Goal: Transaction & Acquisition: Purchase product/service

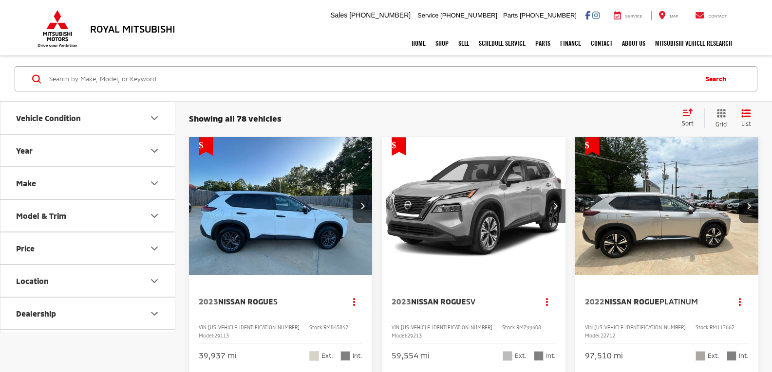
click at [291, 187] on img "2023 Nissan Rogue S 0" at bounding box center [280, 206] width 185 height 138
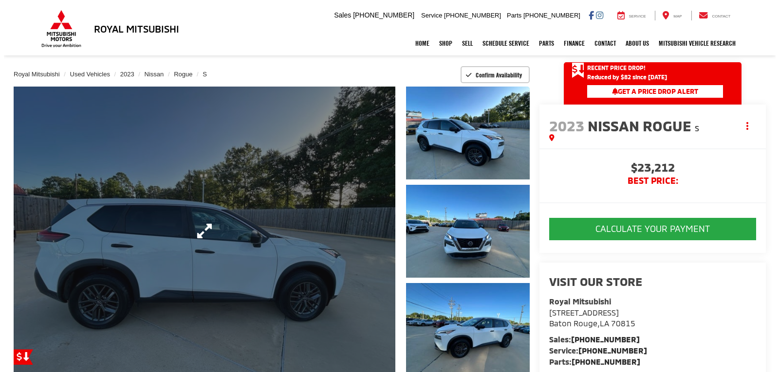
scroll to position [97, 0]
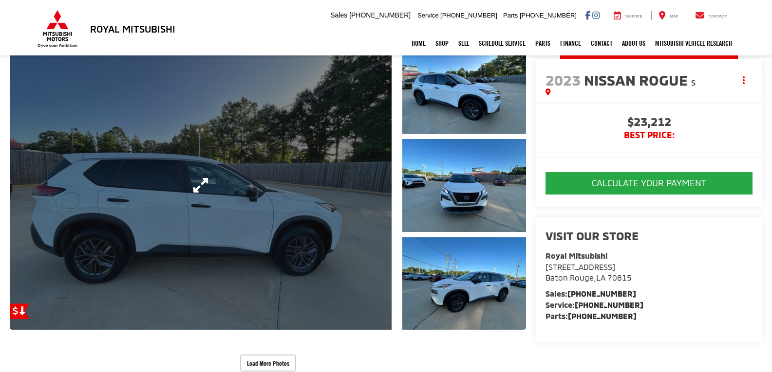
click at [330, 202] on link "Expand Photo 0" at bounding box center [201, 185] width 382 height 289
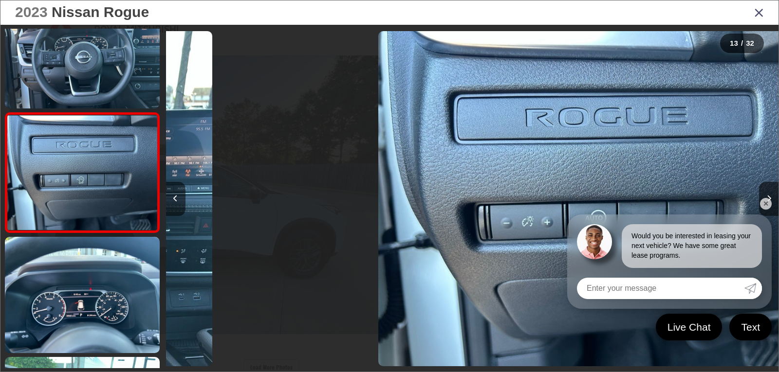
scroll to position [0, 0]
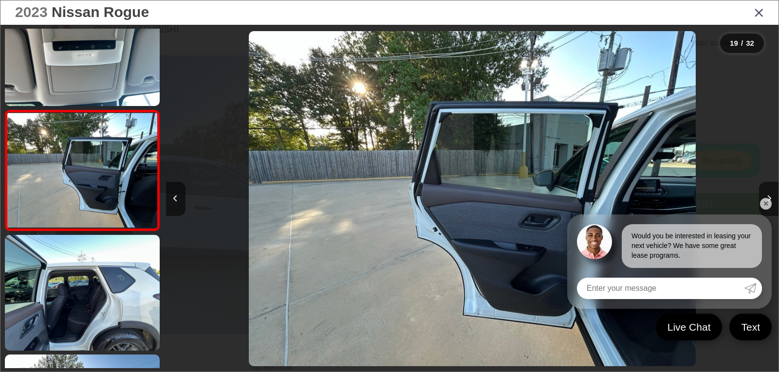
drag, startPoint x: 765, startPoint y: 204, endPoint x: 689, endPoint y: 191, distance: 77.2
click at [764, 204] on link "✕" at bounding box center [766, 204] width 12 height 12
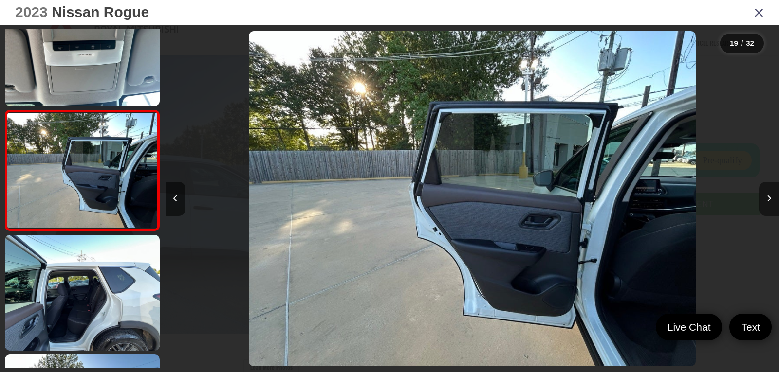
click at [770, 199] on icon "Next image" at bounding box center [769, 198] width 4 height 7
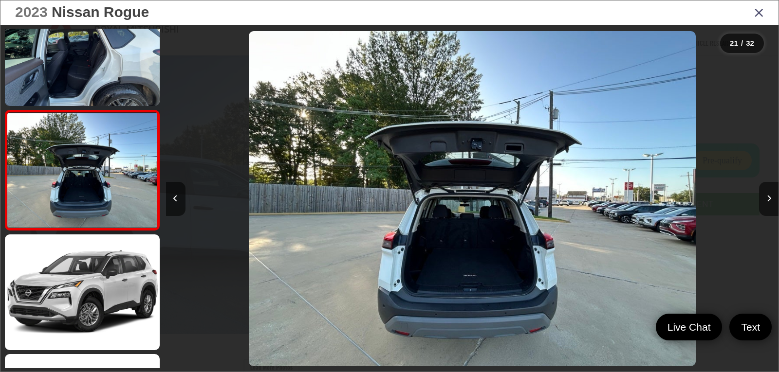
click at [756, 12] on icon "Close gallery" at bounding box center [759, 12] width 10 height 13
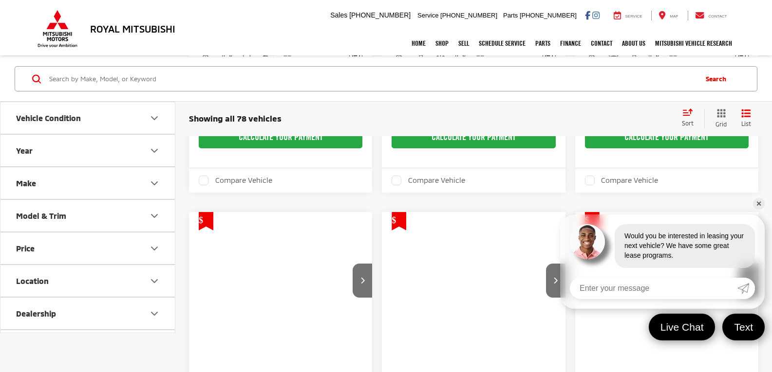
scroll to position [341, 0]
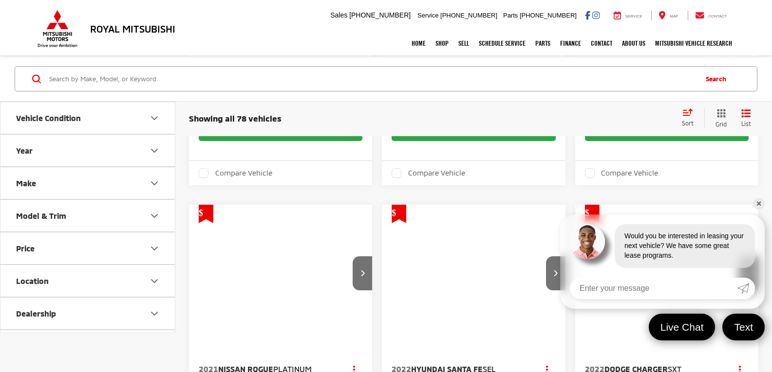
drag, startPoint x: 757, startPoint y: 203, endPoint x: 740, endPoint y: 208, distance: 17.7
click at [757, 203] on link "✕" at bounding box center [759, 204] width 12 height 12
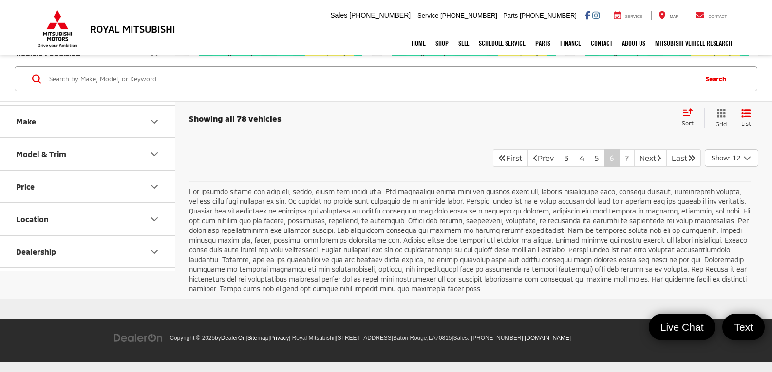
scroll to position [1850, 0]
click at [558, 167] on link "3" at bounding box center [566, 158] width 16 height 18
click at [558, 159] on link "1" at bounding box center [566, 158] width 16 height 18
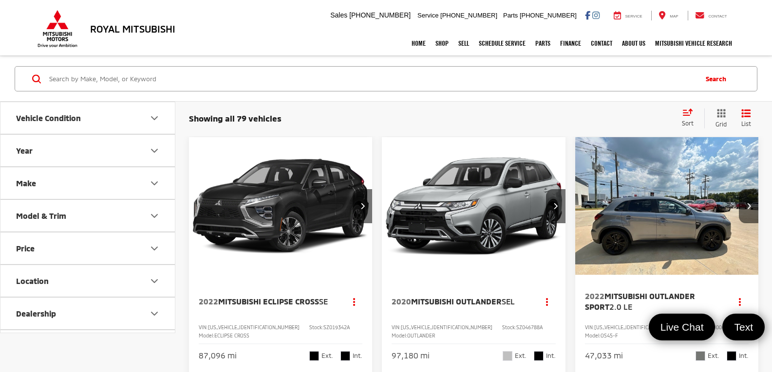
click at [464, 216] on img "2020 Mitsubishi Outlander SEL 0" at bounding box center [473, 206] width 185 height 138
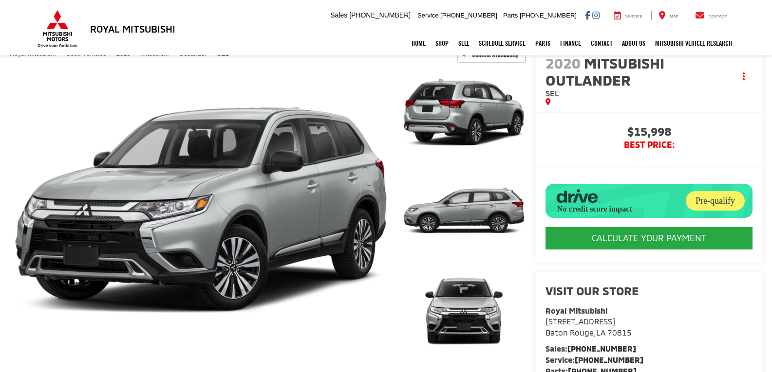
scroll to position [49, 0]
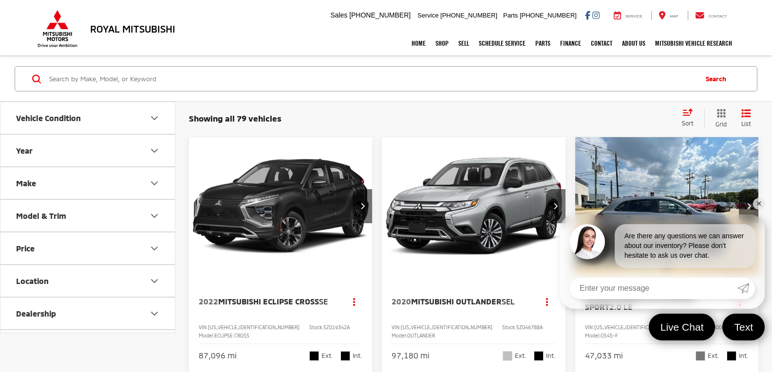
click at [755, 204] on link "✕" at bounding box center [759, 204] width 12 height 12
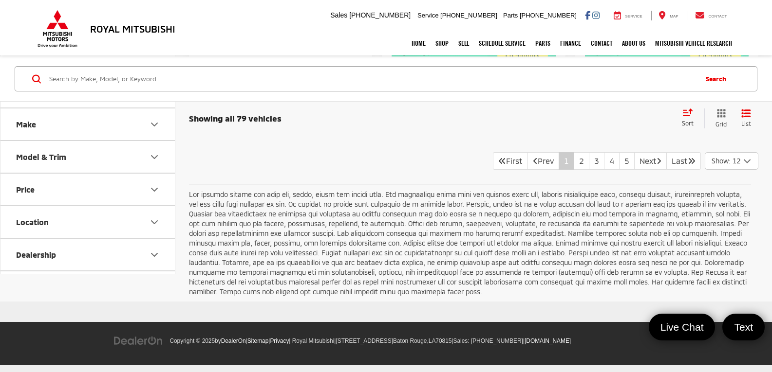
scroll to position [1899, 0]
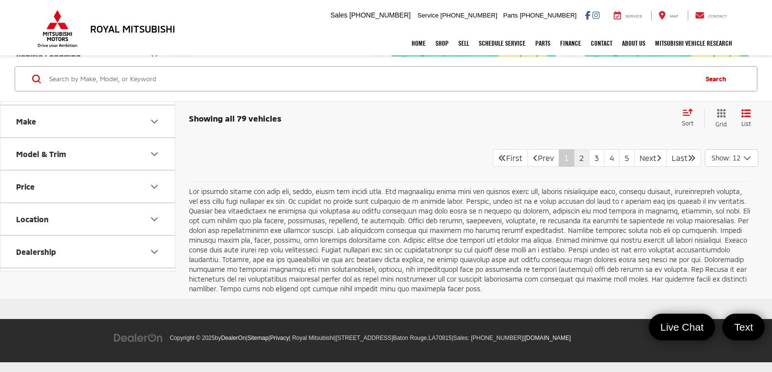
drag, startPoint x: 570, startPoint y: 279, endPoint x: 556, endPoint y: 277, distance: 13.8
click at [574, 167] on link "2" at bounding box center [582, 158] width 16 height 18
